Goal: Information Seeking & Learning: Learn about a topic

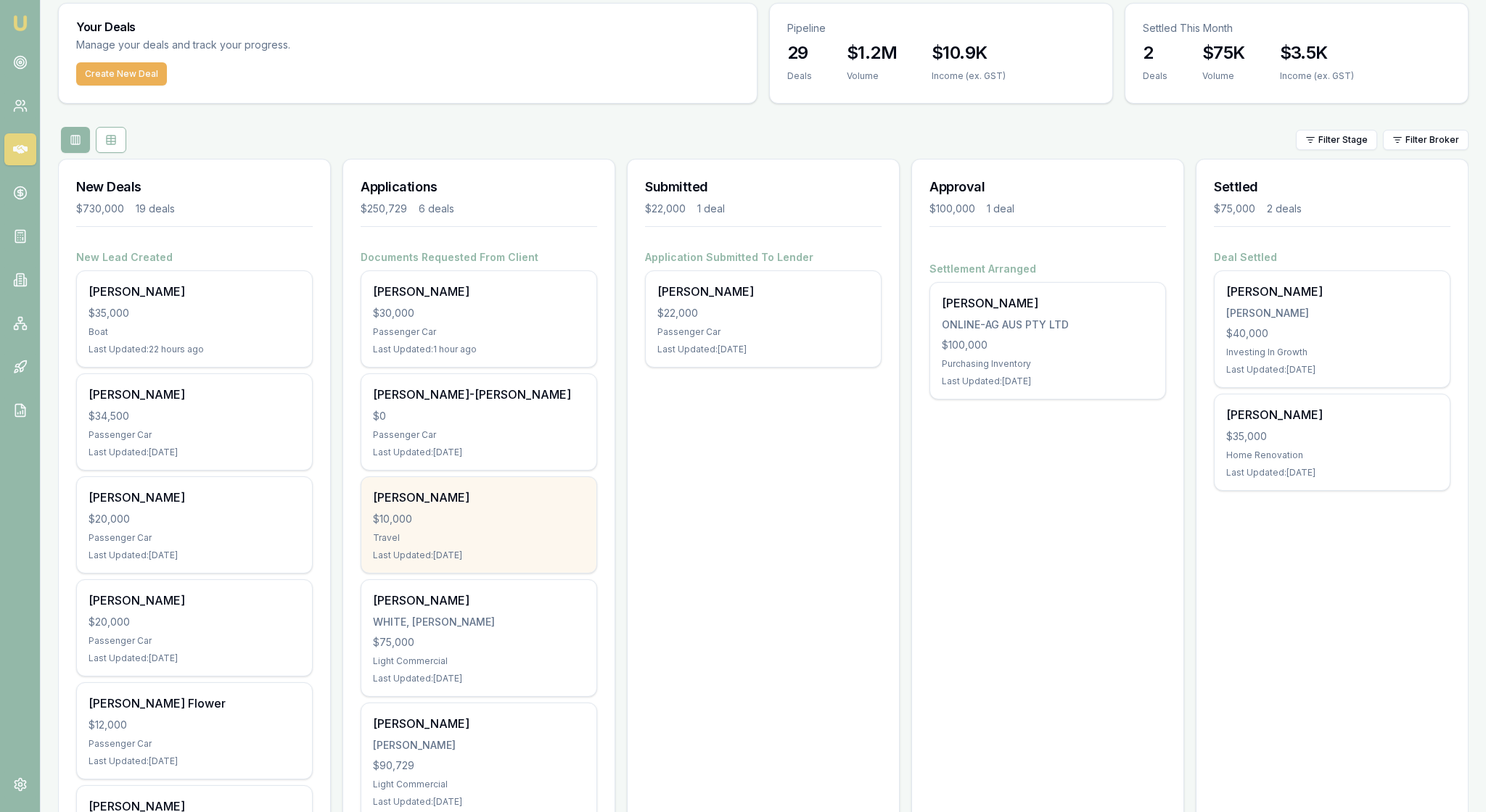
click at [527, 527] on div "$10,000" at bounding box center [479, 519] width 212 height 14
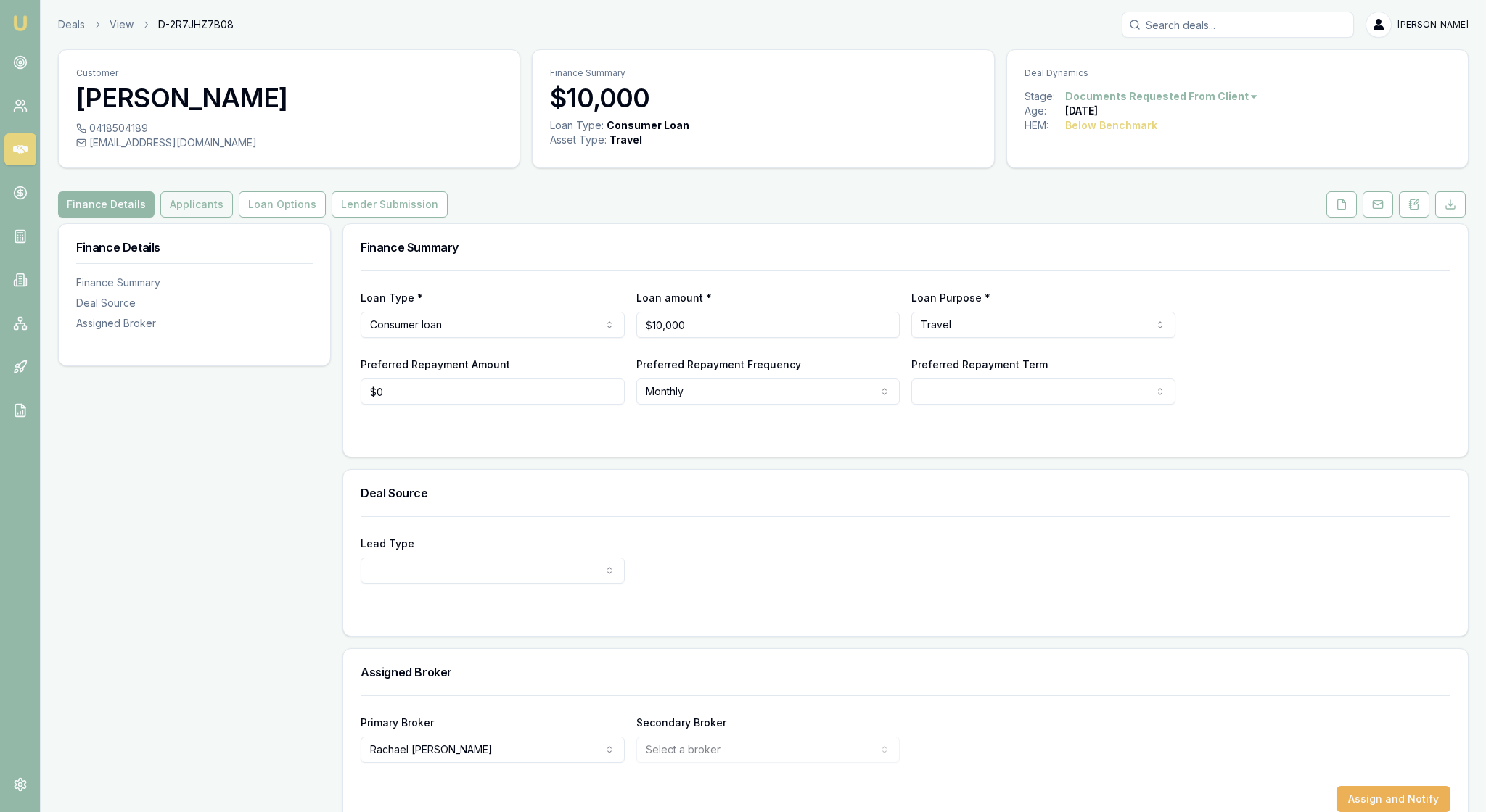
click at [233, 218] on button "Applicants" at bounding box center [196, 203] width 73 height 26
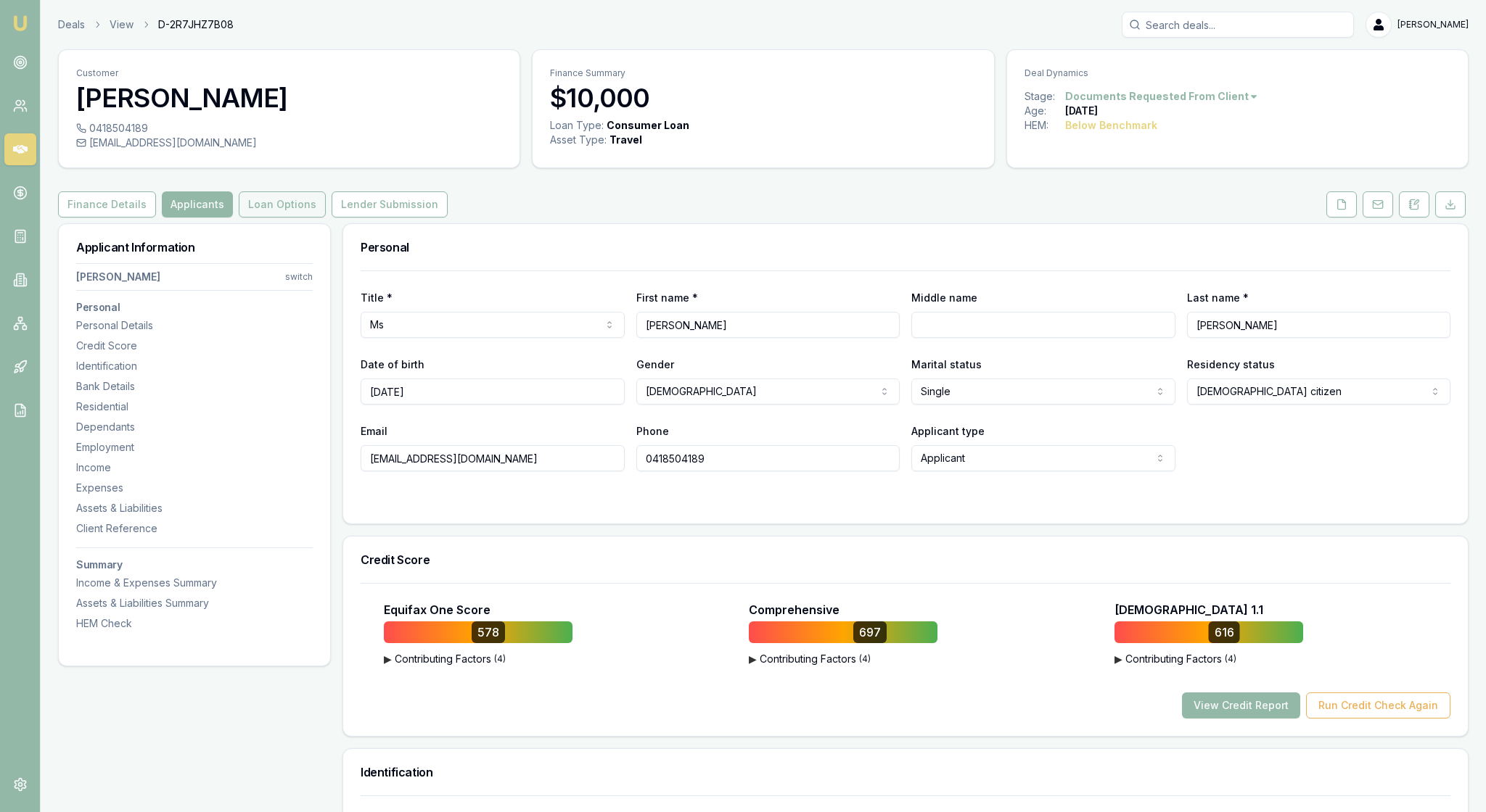
click at [326, 218] on button "Loan Options" at bounding box center [283, 203] width 87 height 26
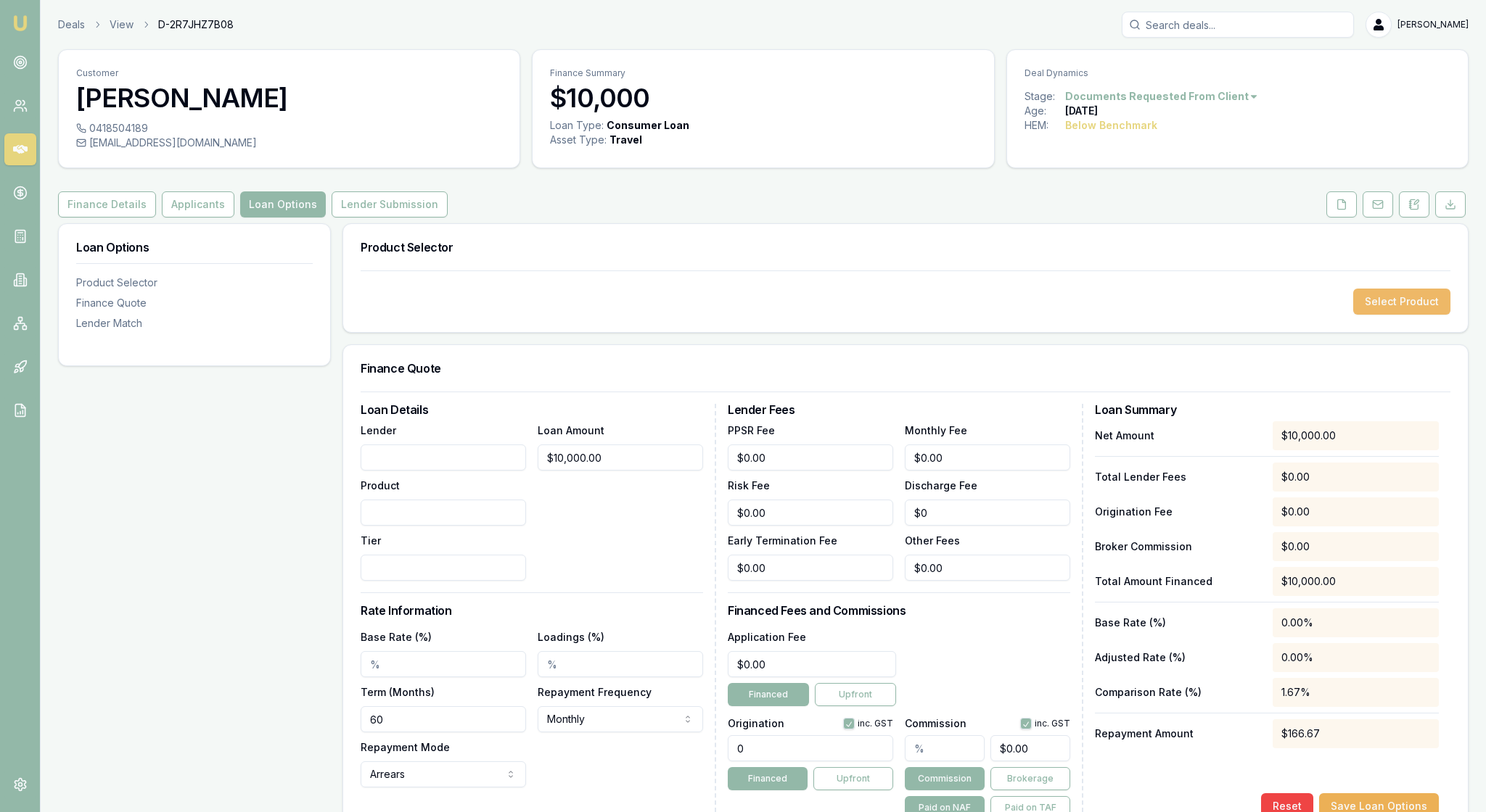
click at [1374, 314] on button "Select Product" at bounding box center [1401, 301] width 97 height 26
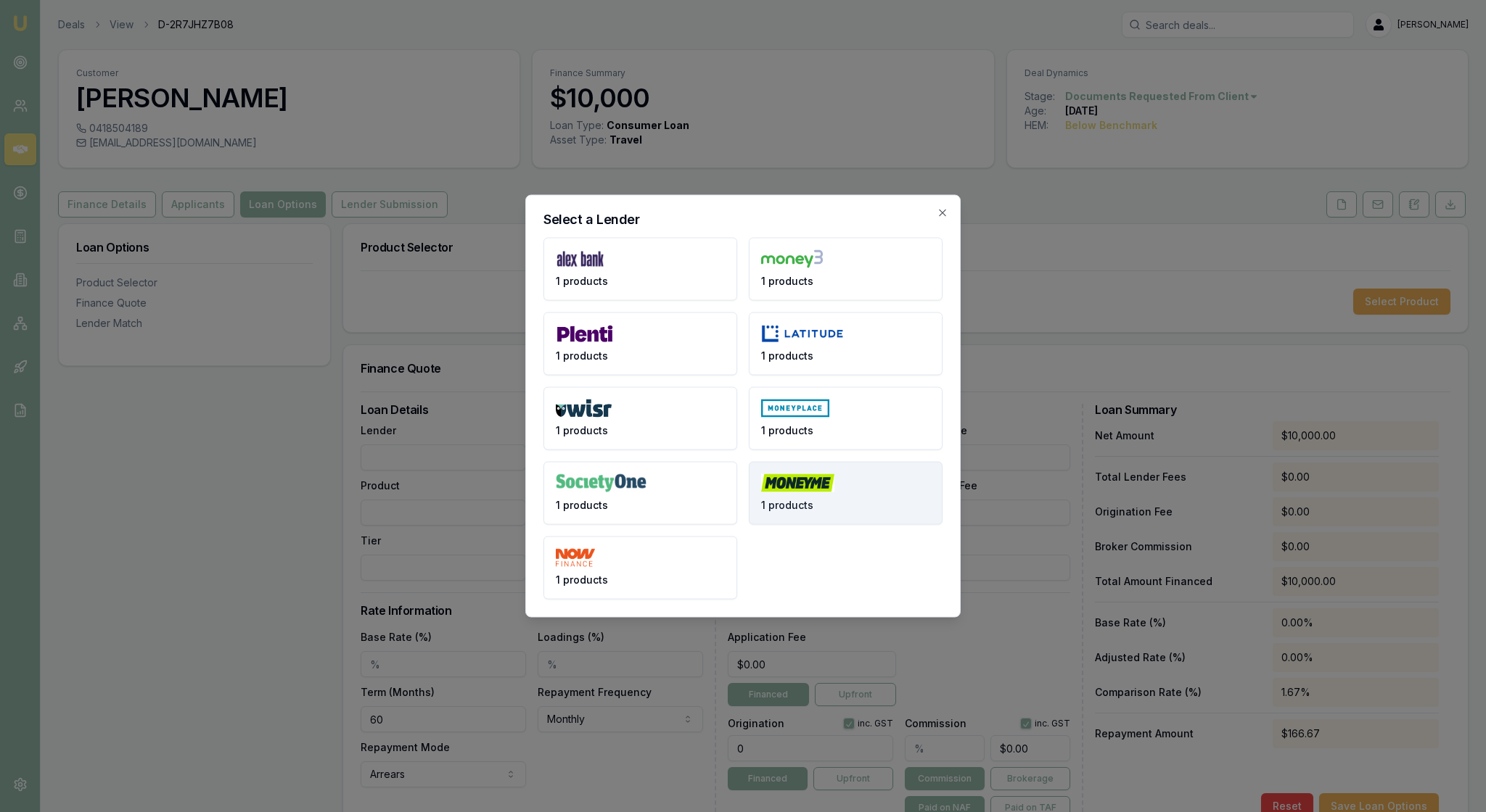
click at [851, 495] on button "1 products" at bounding box center [845, 493] width 194 height 63
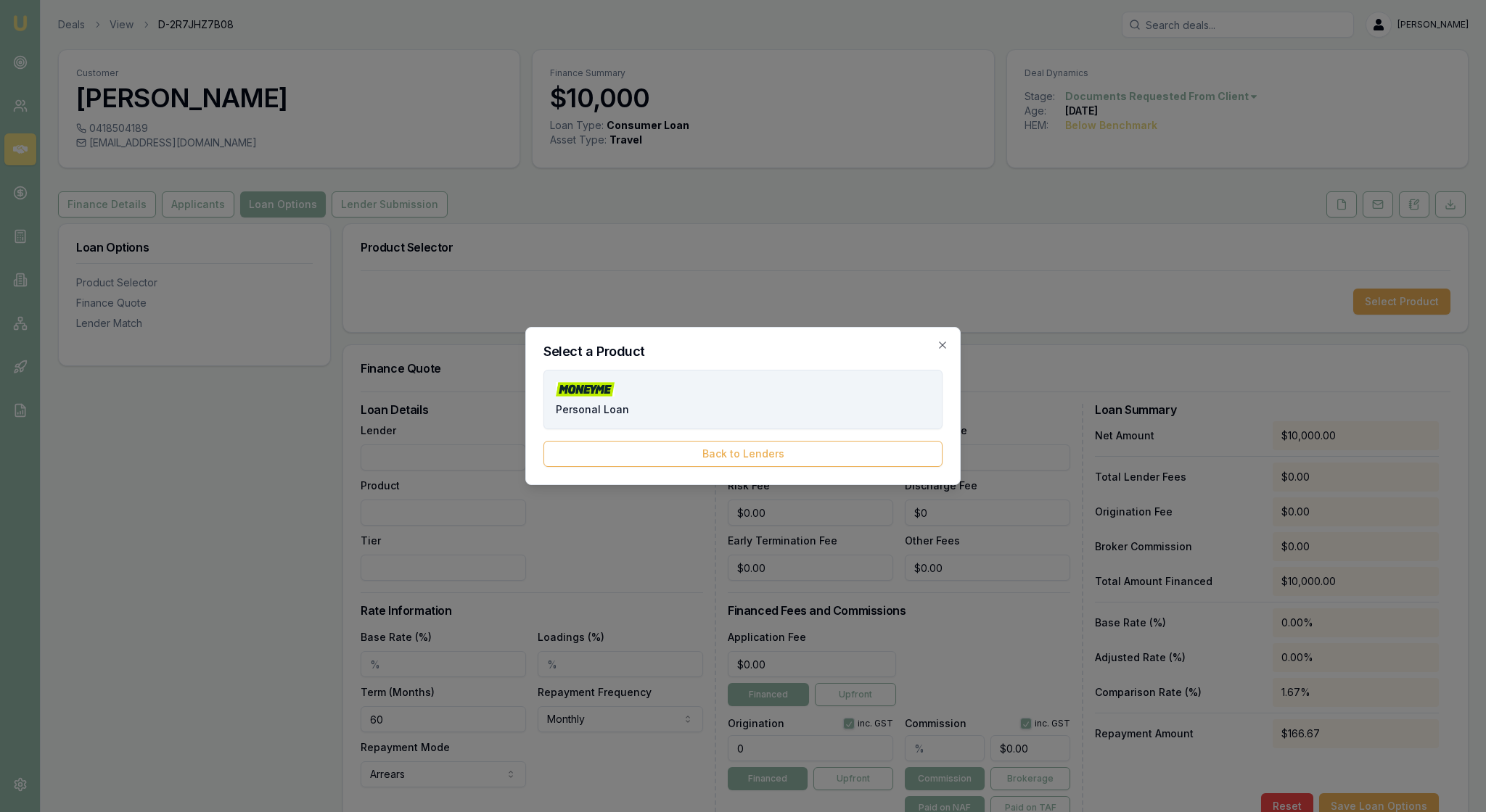
click at [679, 403] on button "Personal Loan" at bounding box center [742, 399] width 399 height 60
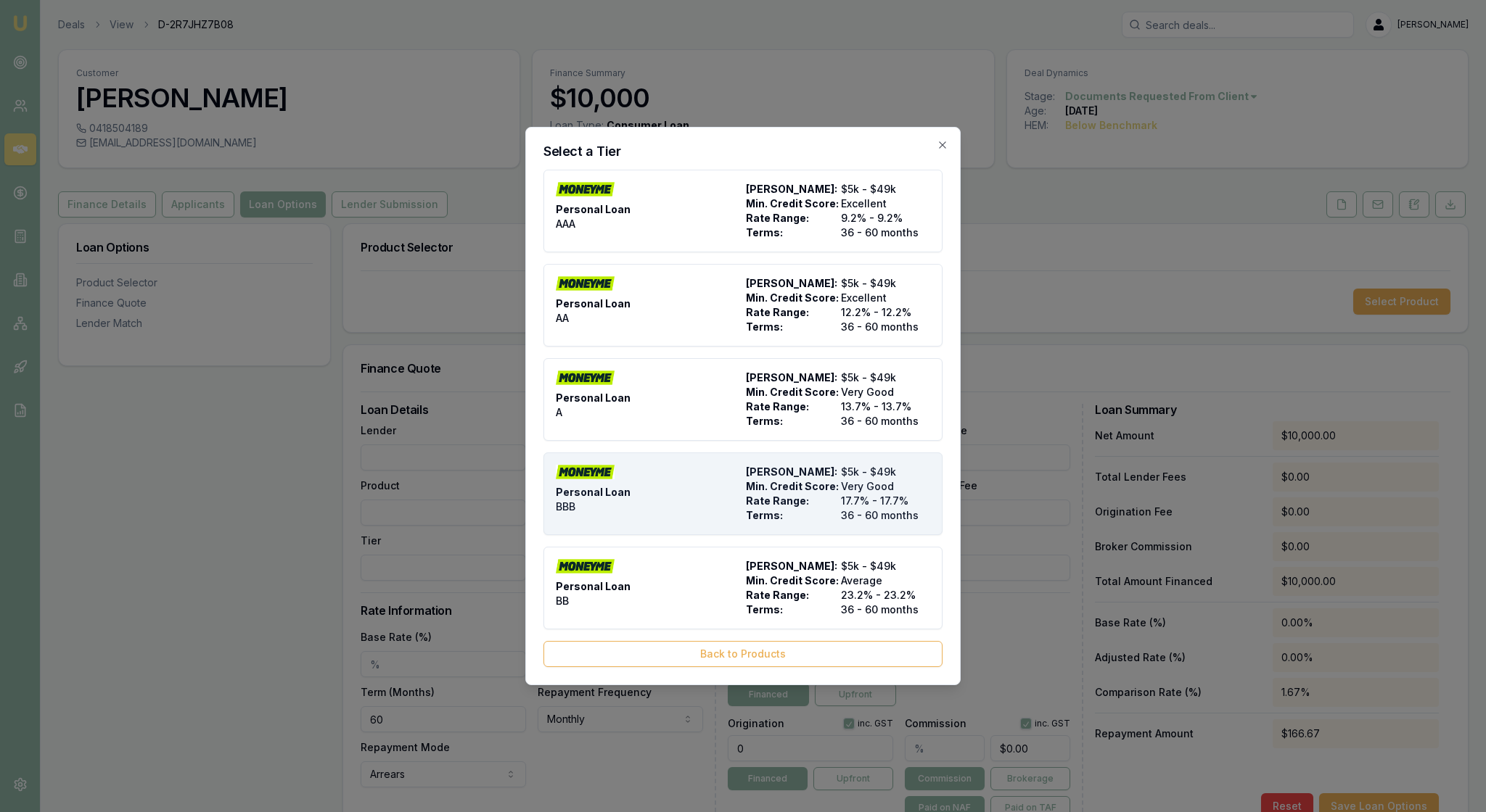
click at [683, 509] on div "Personal Loan BBB" at bounding box center [647, 493] width 184 height 58
type input "Money Me"
type input "Personal Loan"
type input "BBB"
type input "17.7"
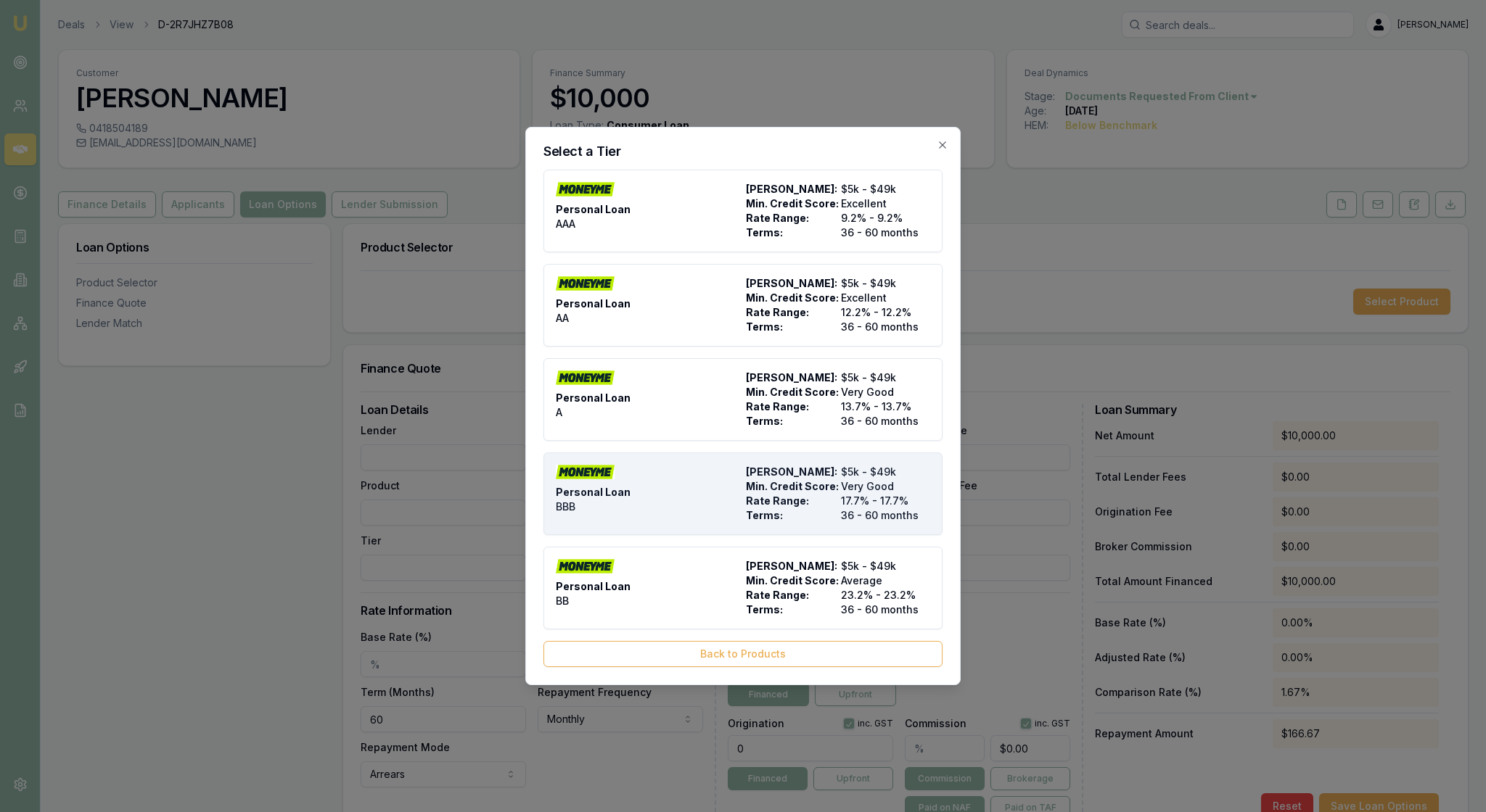
type input "36"
type input "$10.00"
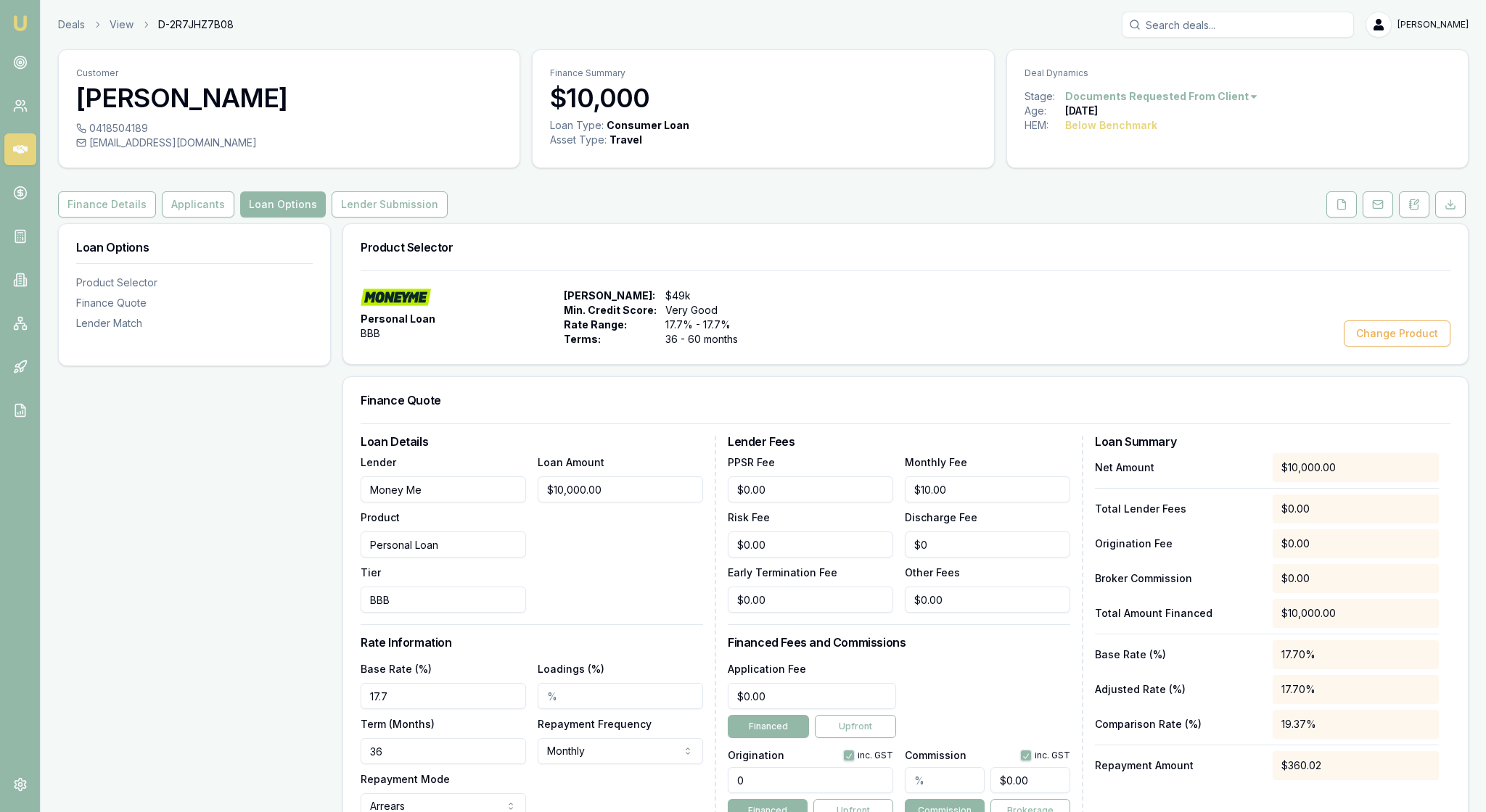
click at [981, 424] on div "Finance Quote" at bounding box center [905, 400] width 1124 height 46
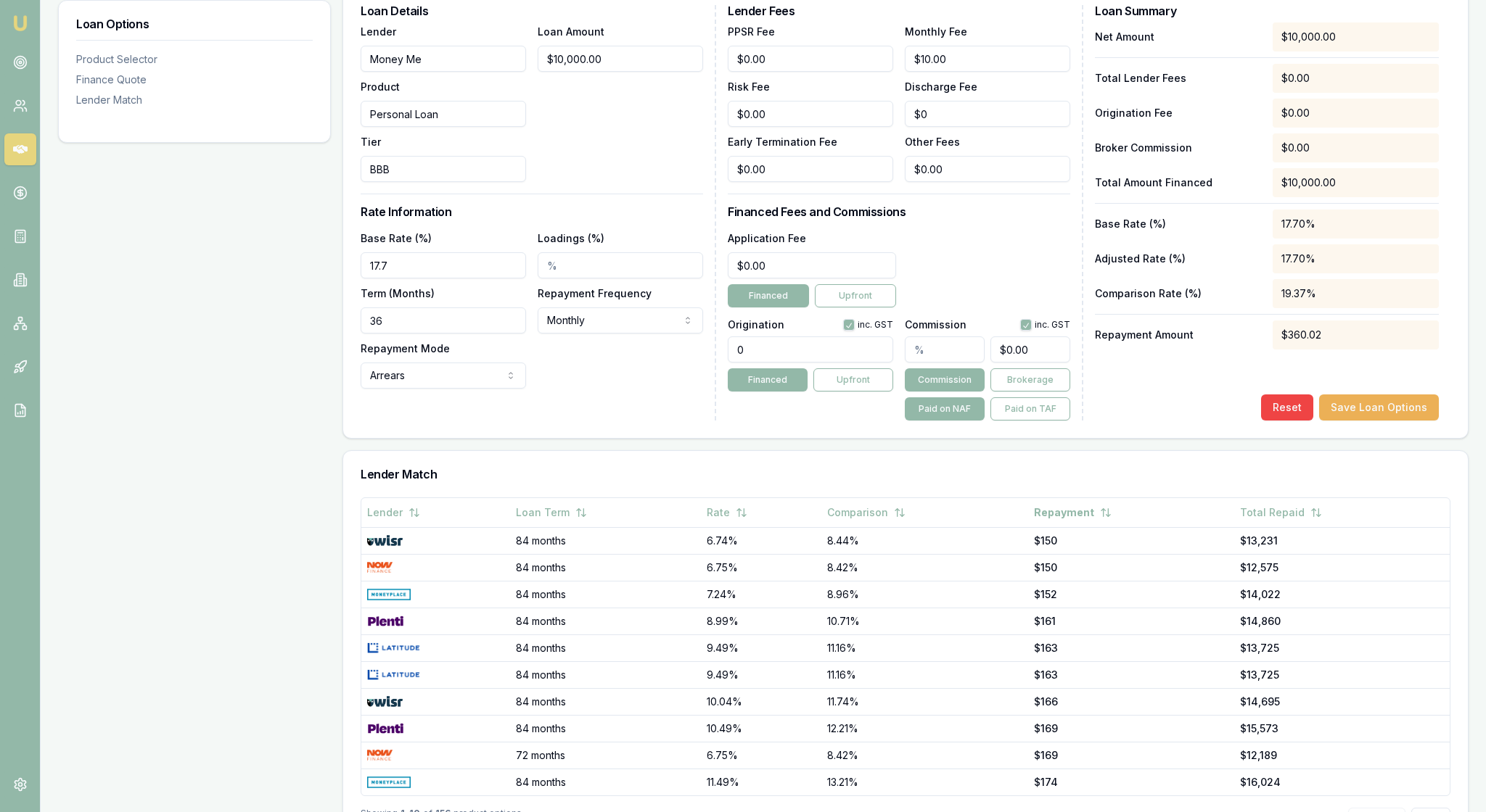
scroll to position [444, 0]
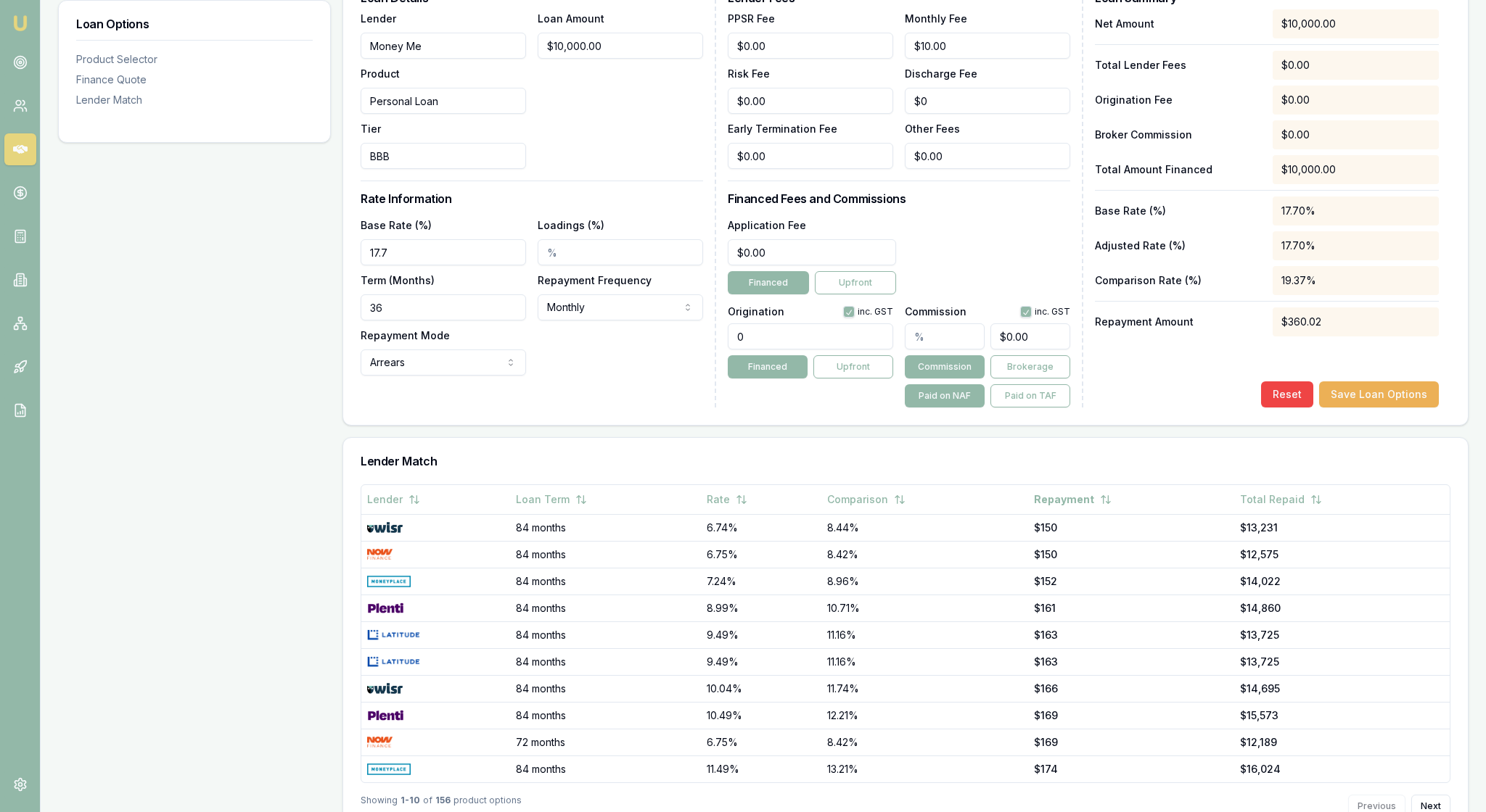
drag, startPoint x: 408, startPoint y: 397, endPoint x: 351, endPoint y: 397, distance: 57.0
click at [351, 397] on div "Loan Details Lender Money Me Product Personal Loan Tier BBB Loan Amount $10,000…" at bounding box center [905, 202] width 1124 height 445
type input "60"
click at [642, 408] on div "Loan Details Lender Money Me Product Personal Loan Tier BBB Loan Amount $10,000…" at bounding box center [539, 200] width 356 height 416
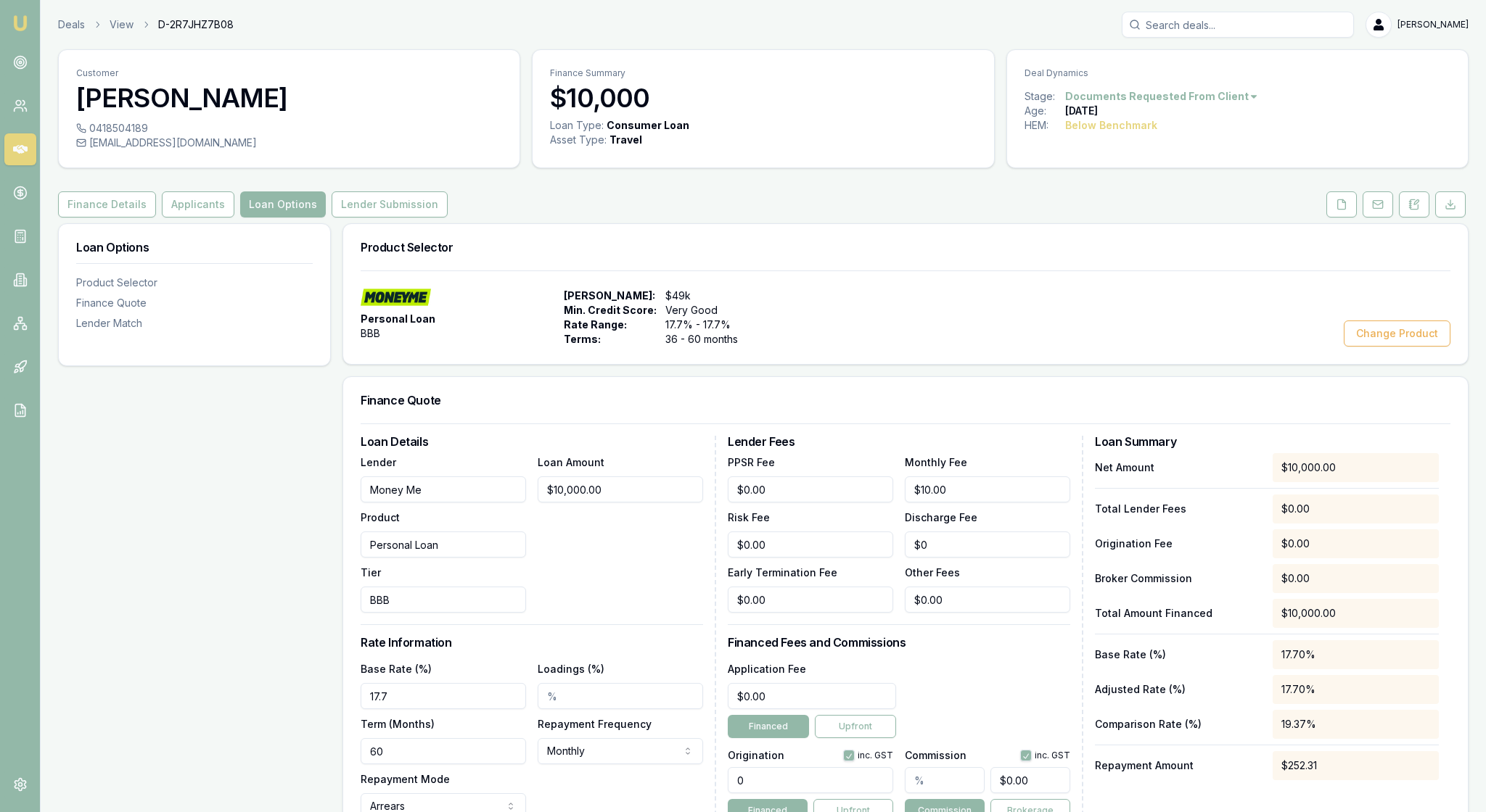
scroll to position [0, 0]
click at [23, 287] on icon at bounding box center [20, 280] width 14 height 14
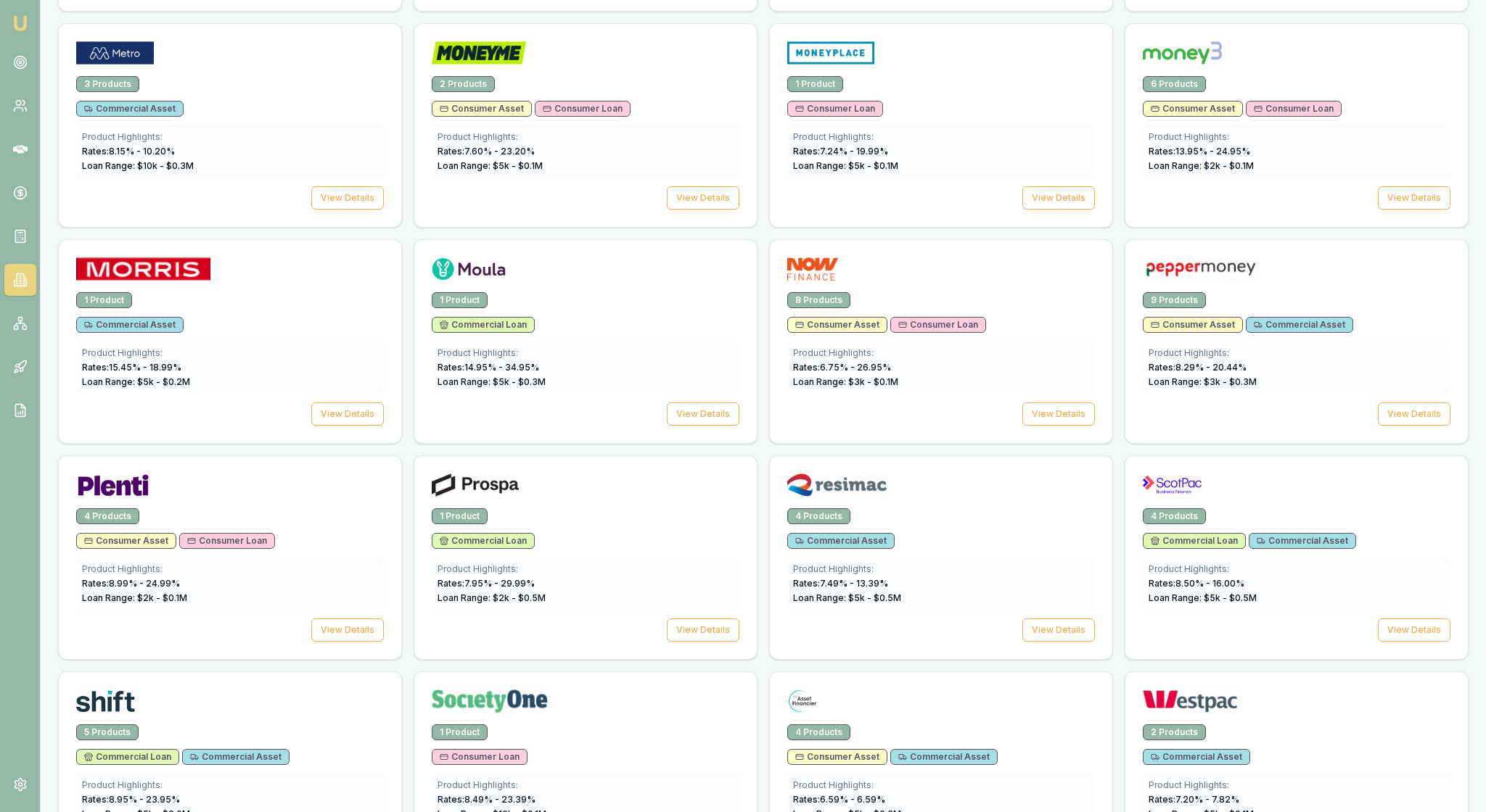
scroll to position [1612, 0]
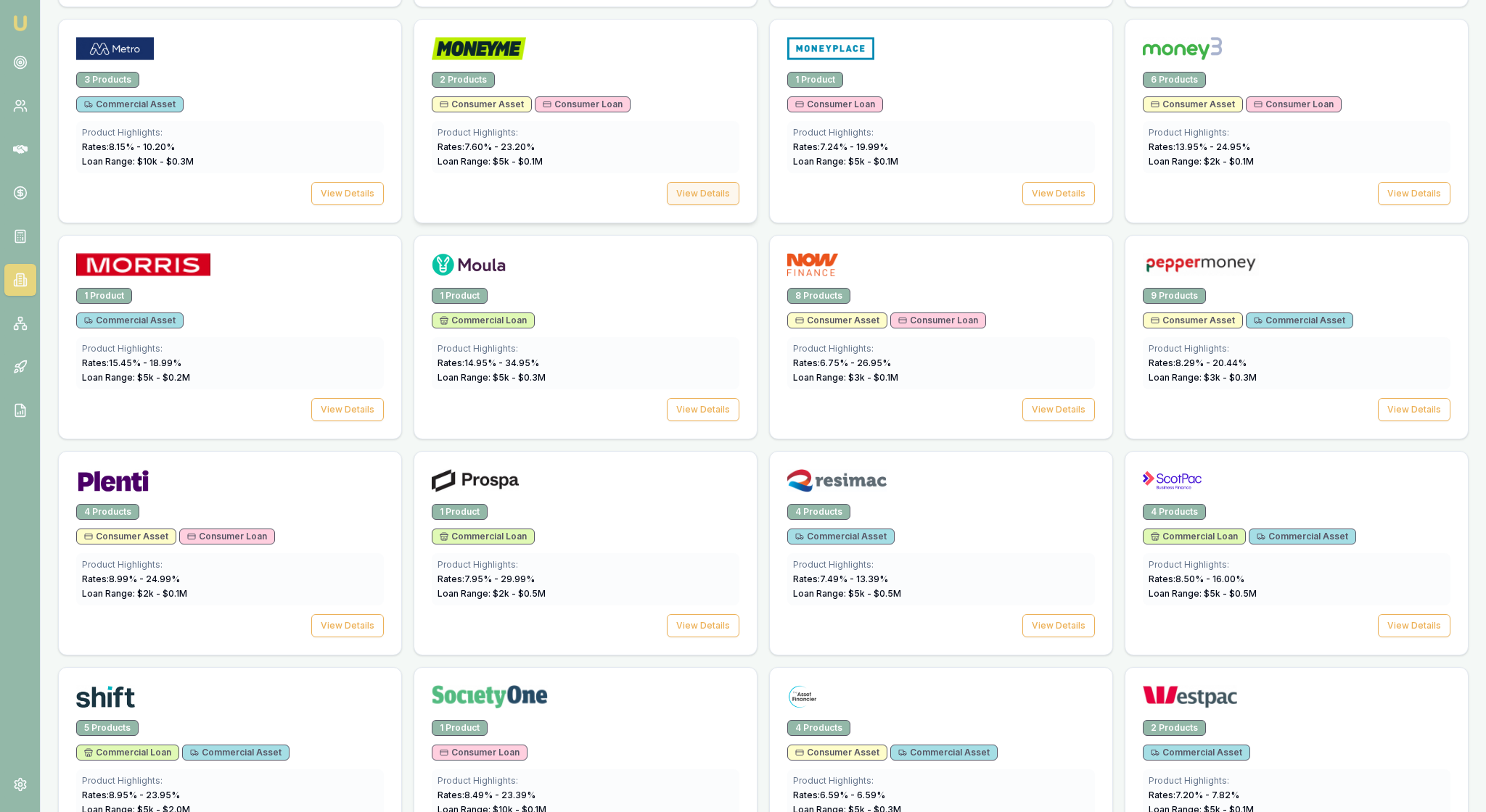
click at [695, 205] on button "View Details" at bounding box center [703, 194] width 73 height 23
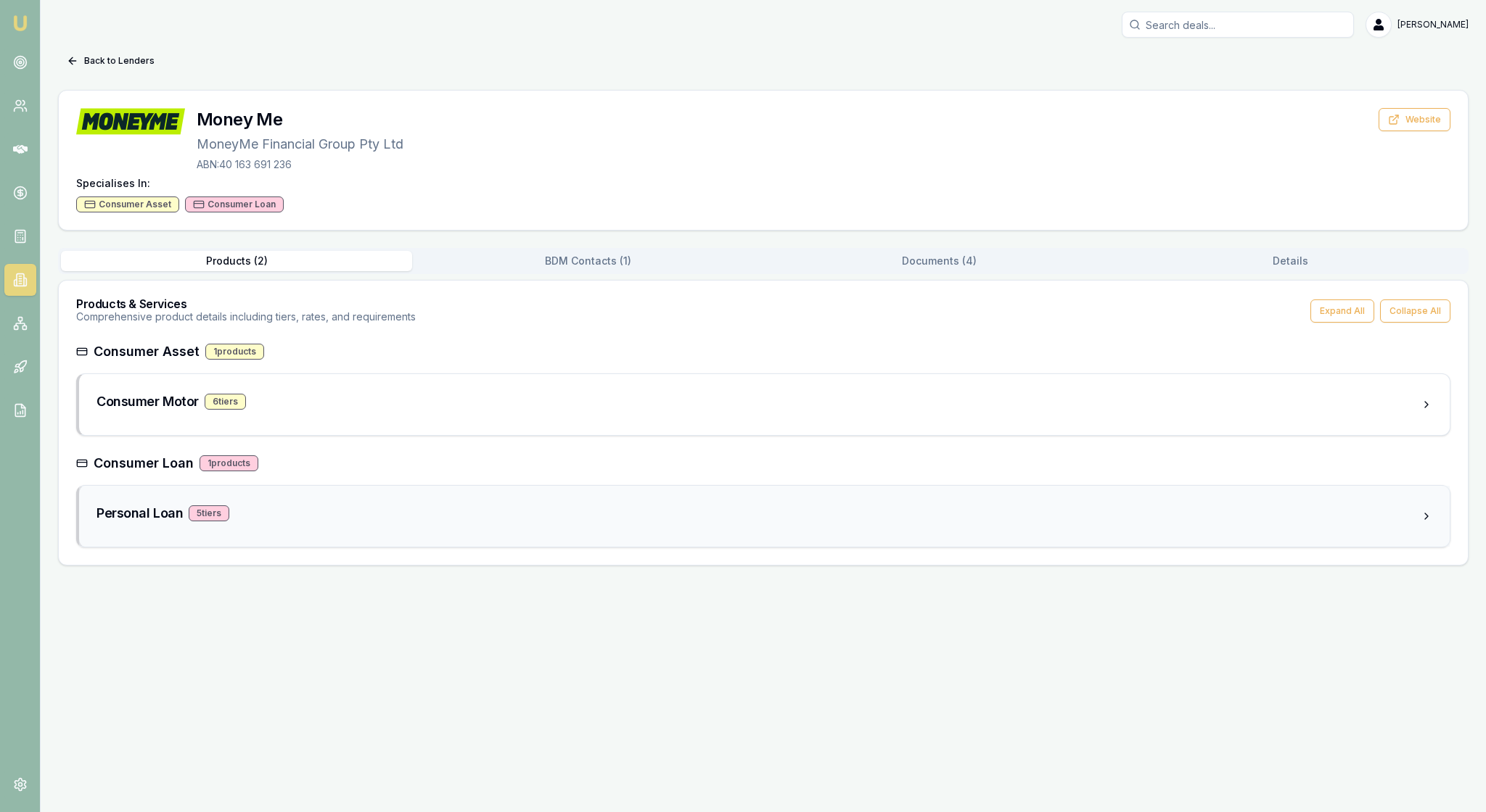
click at [357, 523] on div "Personal Loan 5 tier s" at bounding box center [759, 513] width 1324 height 20
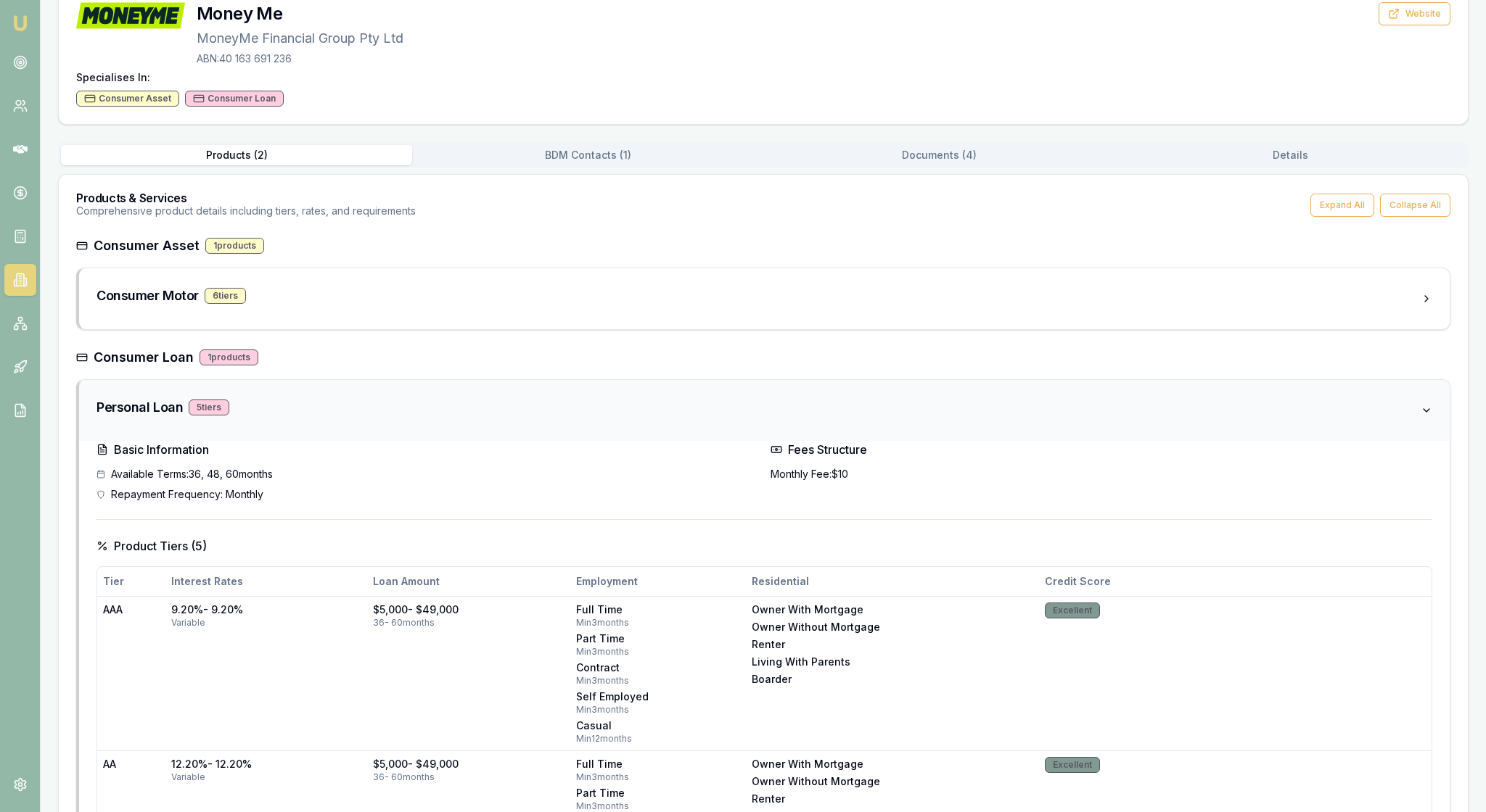
scroll to position [227, 0]
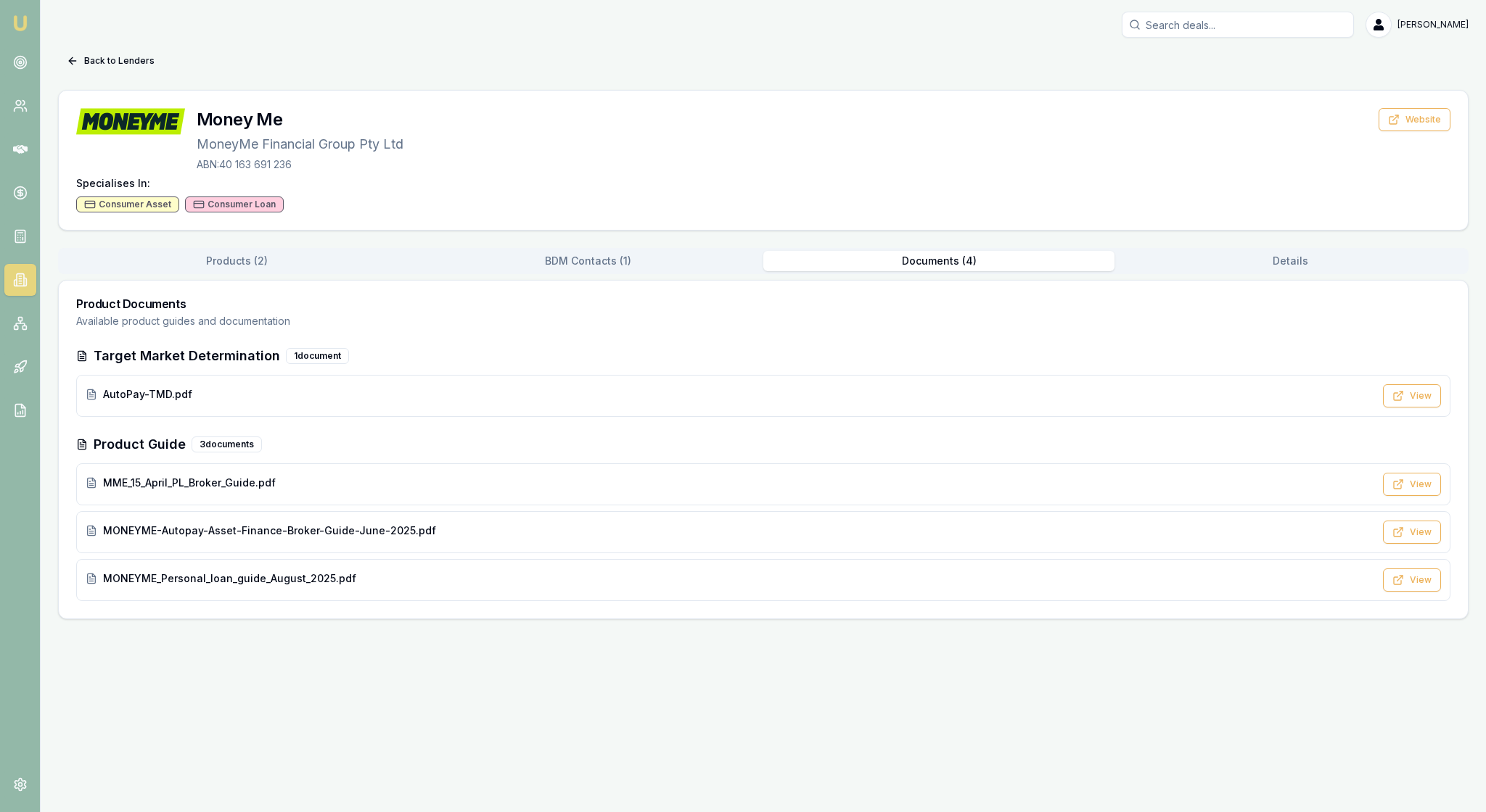
click at [939, 73] on div "Back to Lenders Money Me MoneyMe Financial Group Pty Ltd ABN: 40 163 691 236 We…" at bounding box center [763, 335] width 1410 height 570
click at [579, 586] on div "MONEYME_Personal_loan_guide_August_2025.pdf" at bounding box center [730, 578] width 1289 height 14
click at [544, 490] on div "MME_15_April_PL_Broker_Guide.pdf" at bounding box center [730, 482] width 1289 height 14
click at [78, 62] on icon at bounding box center [72, 60] width 12 height 12
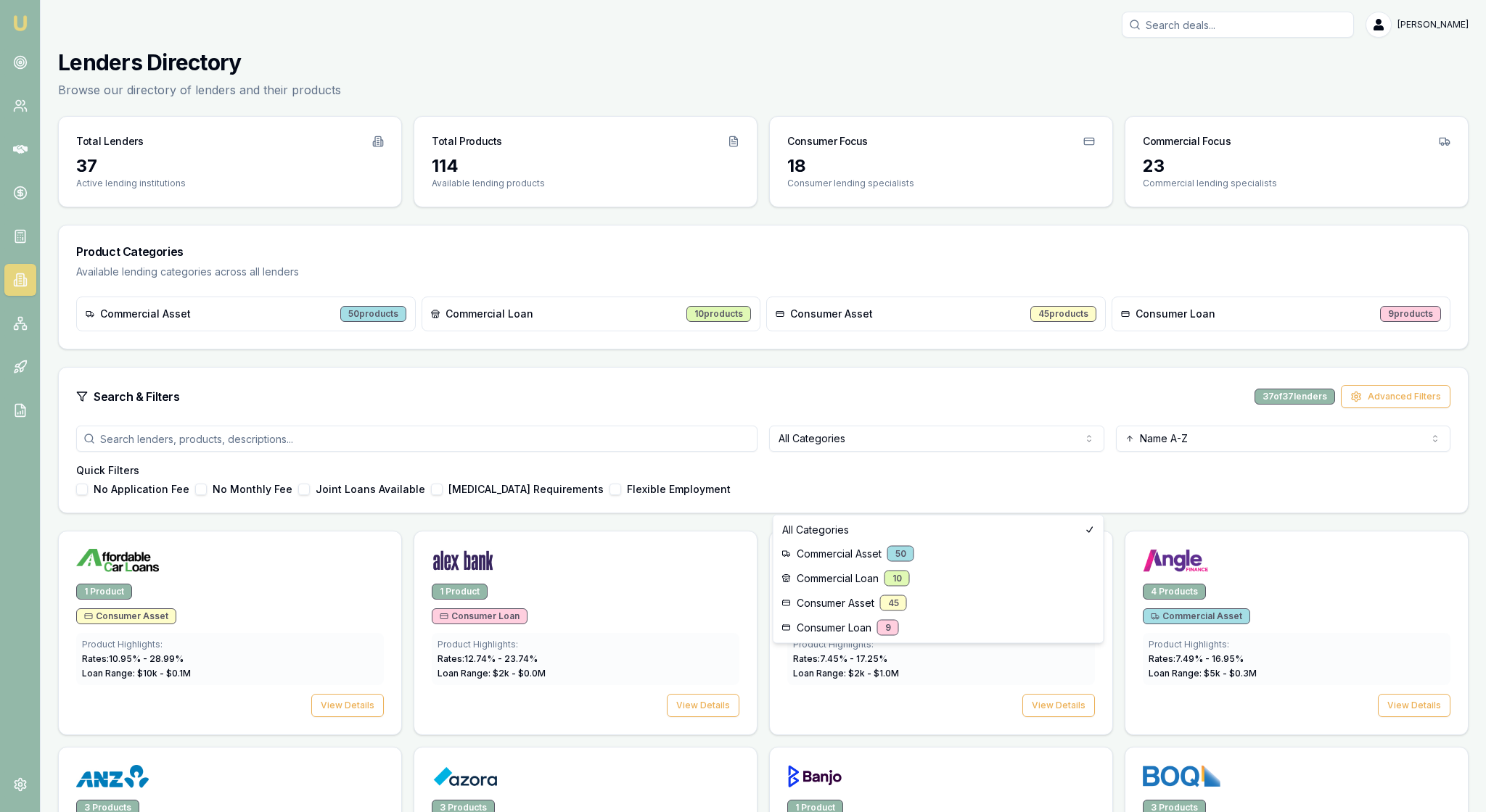
click at [1085, 495] on html "Emu Broker Rachael Connors Toggle Menu Lenders Directory Browse our directory o…" at bounding box center [743, 406] width 1486 height 812
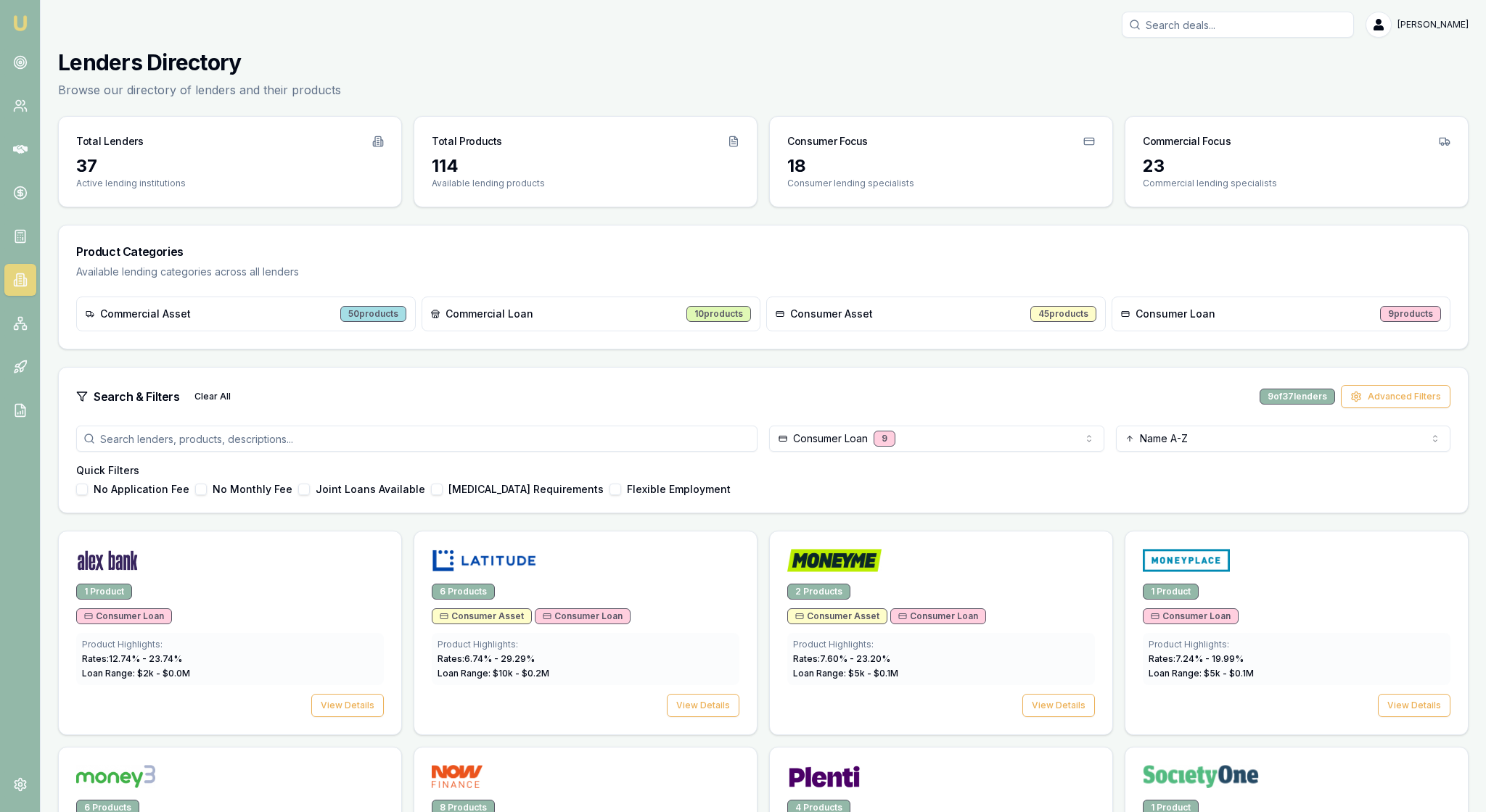
click at [1131, 478] on h4 "Quick Filters" at bounding box center [763, 471] width 1374 height 14
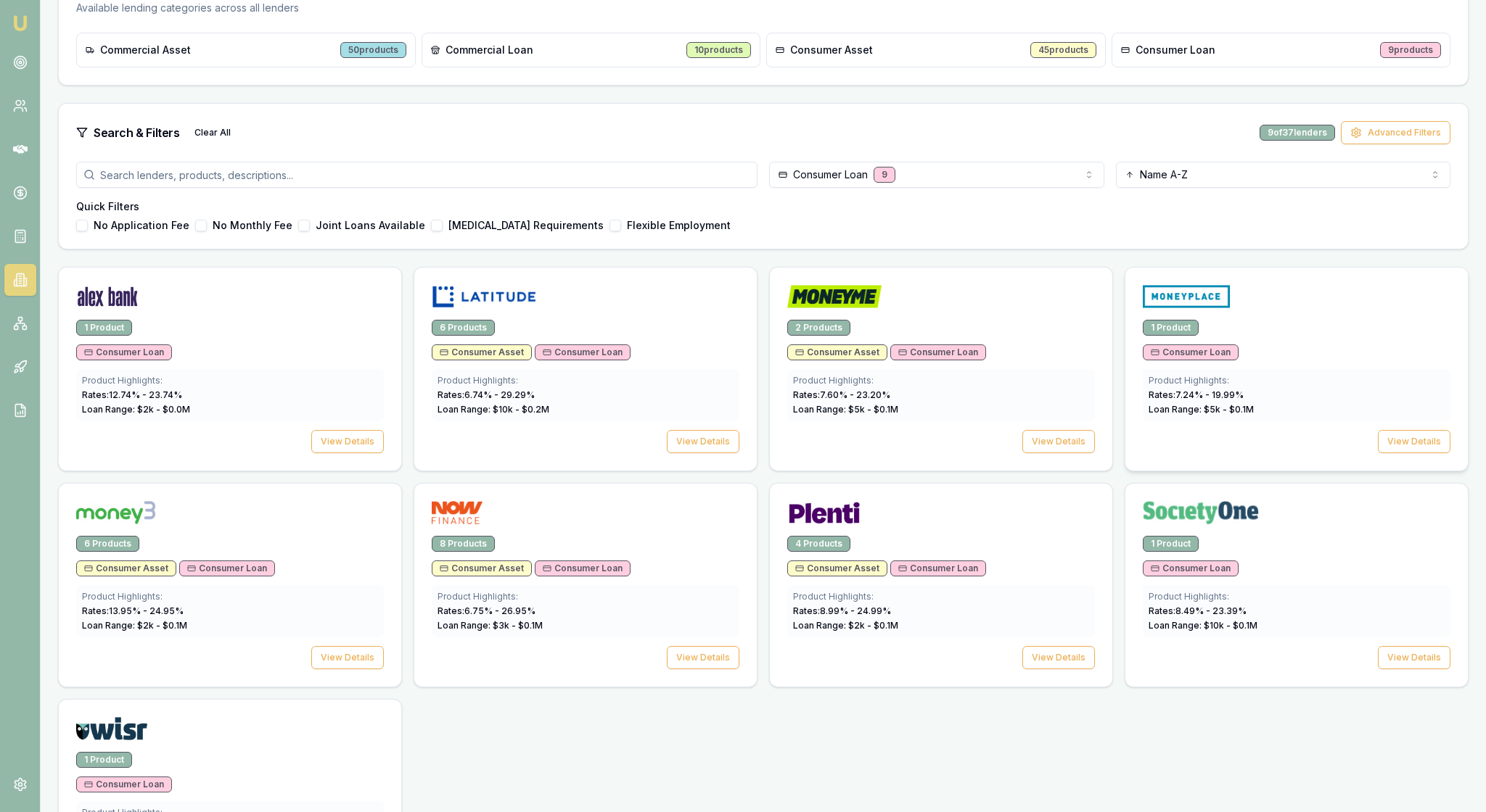
scroll to position [294, 0]
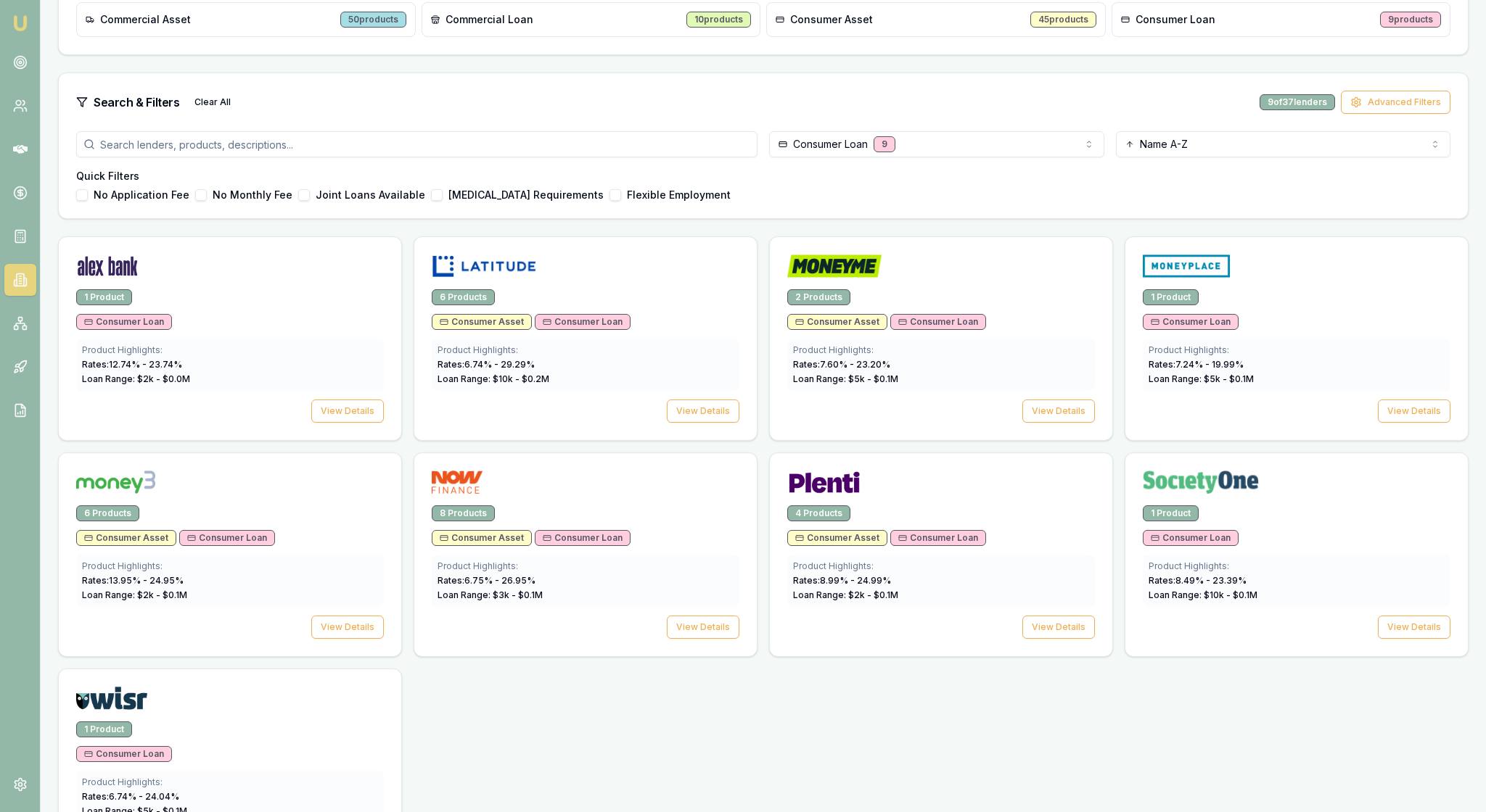
click at [940, 201] on div "Quick Filters No Application Fee No Monthly Fee Joint Loans Available Low Incom…" at bounding box center [763, 185] width 1374 height 32
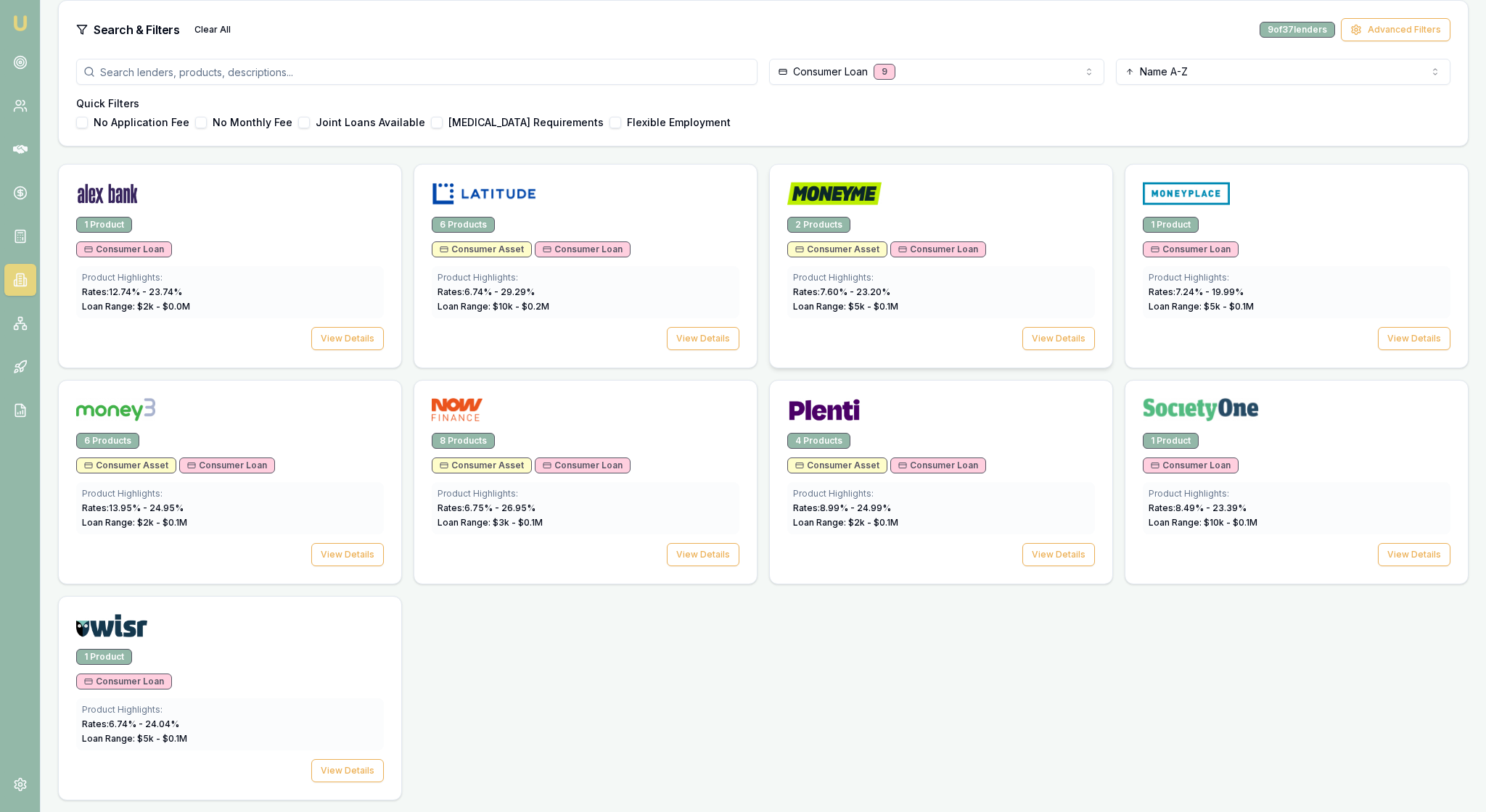
scroll to position [470, 0]
click at [348, 567] on button "View Details" at bounding box center [348, 554] width 73 height 23
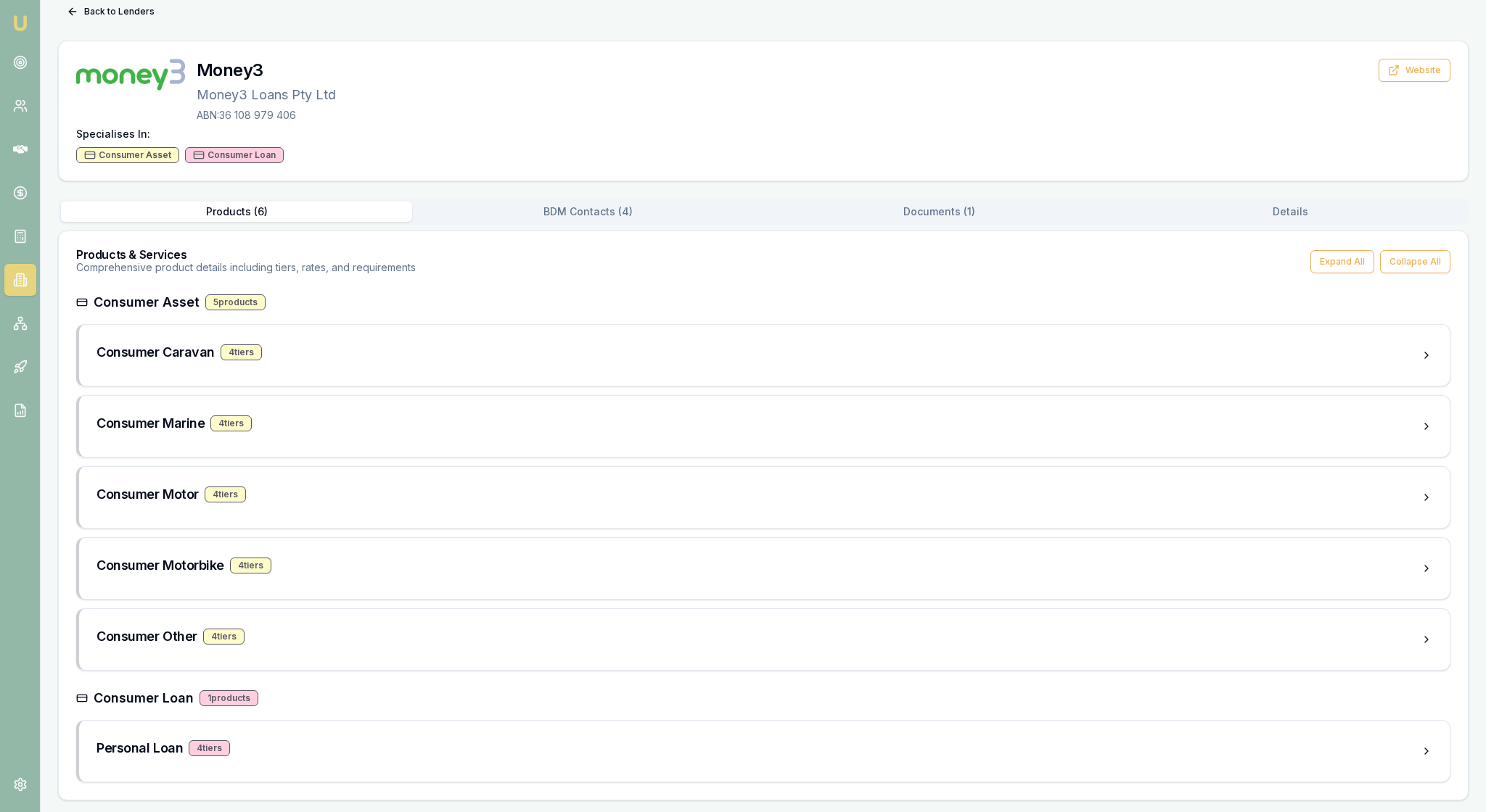
scroll to position [158, 0]
click at [380, 738] on div "Personal Loan 4 tier s" at bounding box center [759, 748] width 1324 height 20
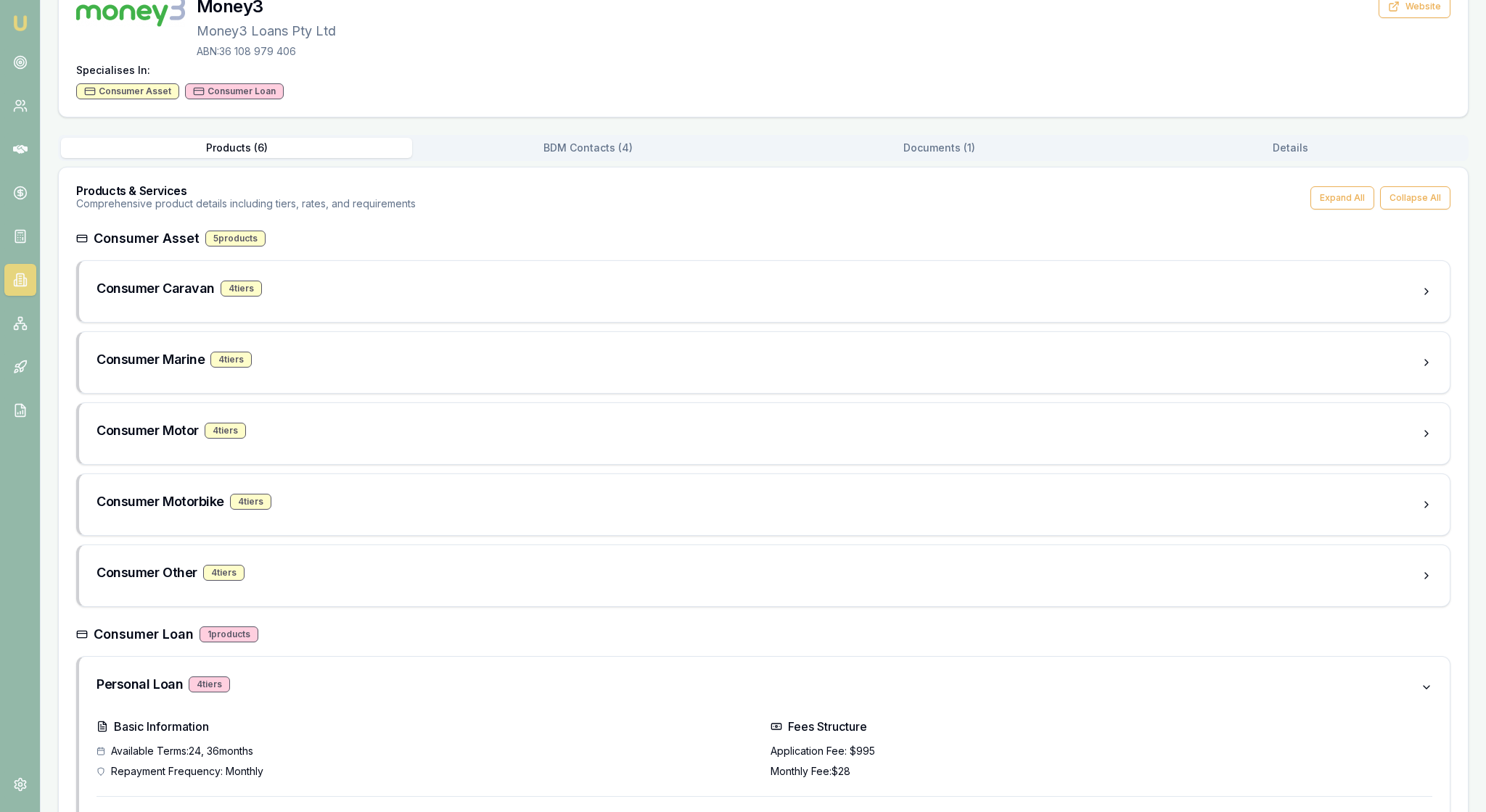
scroll to position [105, 0]
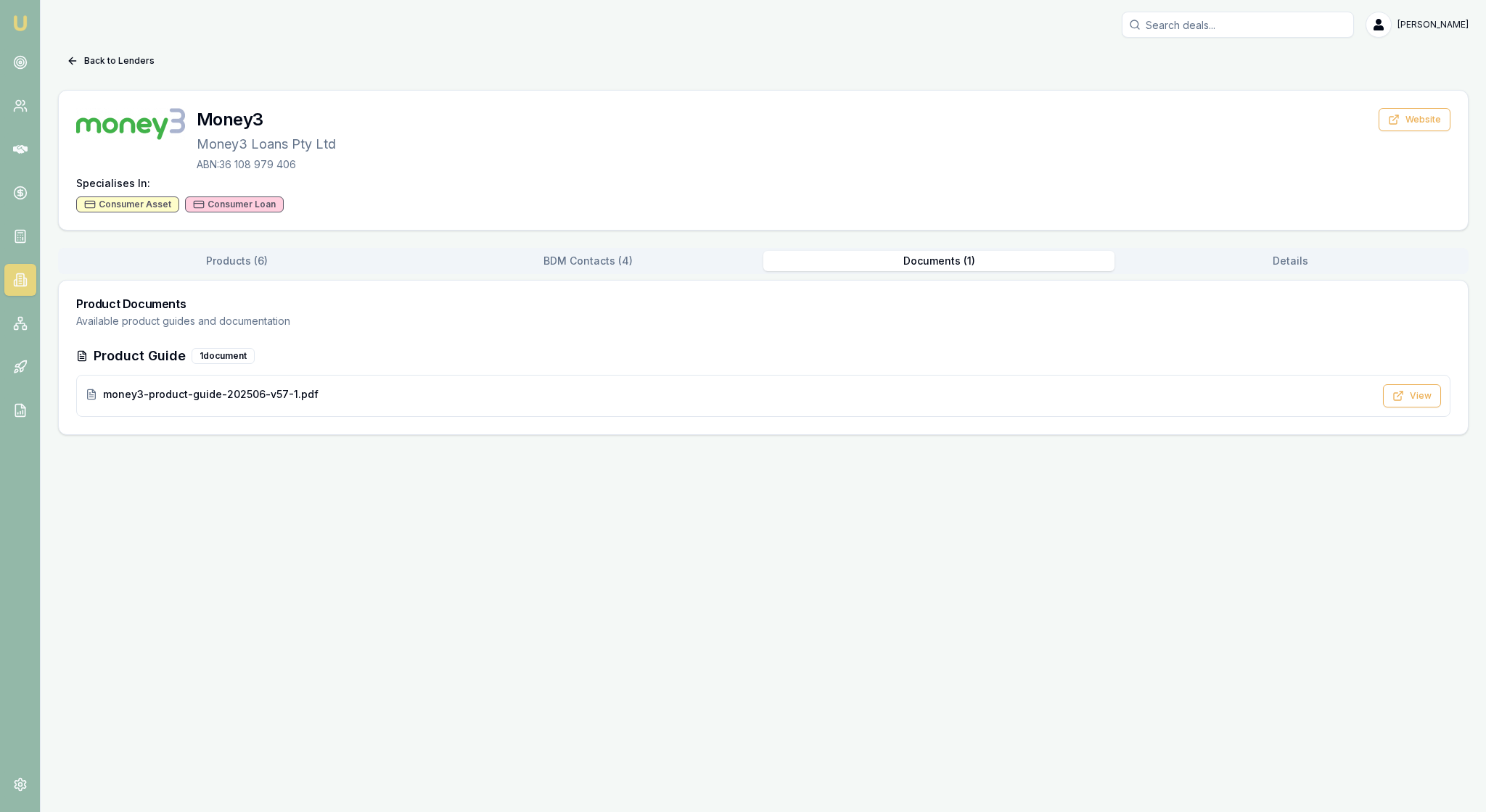
click at [939, 183] on div "Back to Lenders Money3 Money3 Loans Pty Ltd ABN: 36 108 979 406 Website Special…" at bounding box center [763, 243] width 1410 height 386
click at [318, 402] on span "money3-product-guide-202506-v57-1.pdf" at bounding box center [211, 394] width 215 height 14
